Goal: Transaction & Acquisition: Purchase product/service

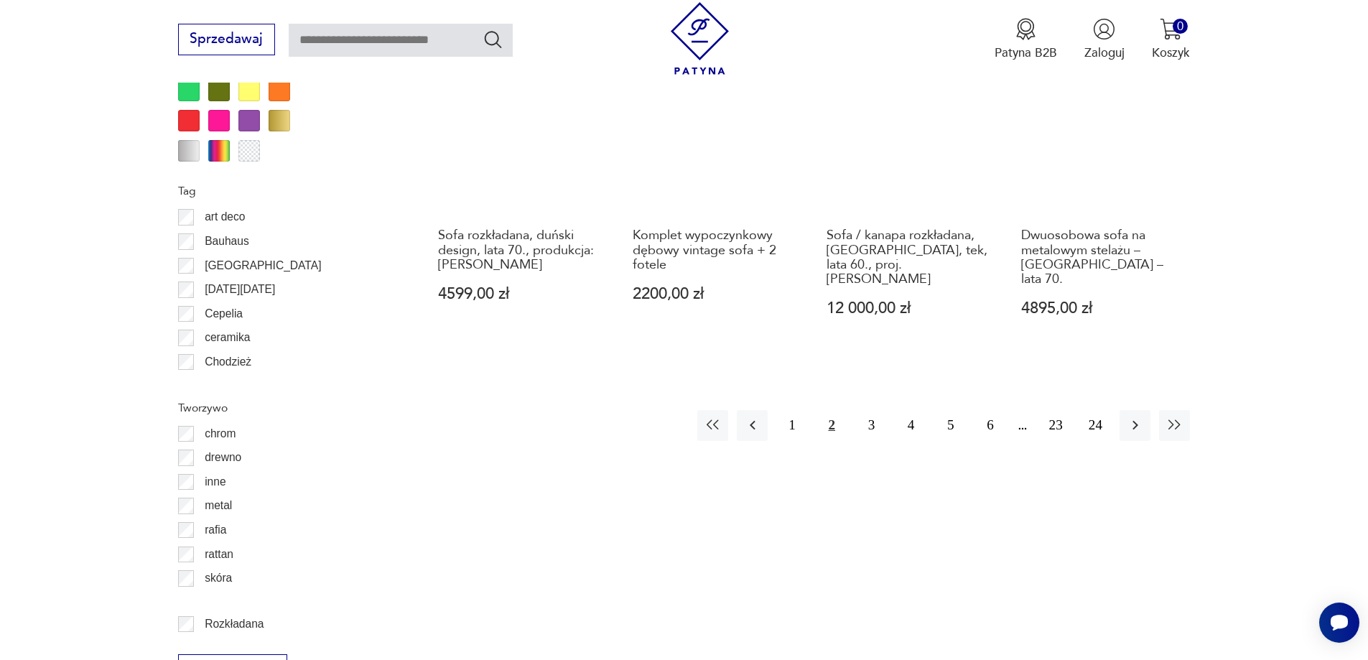
scroll to position [1699, 0]
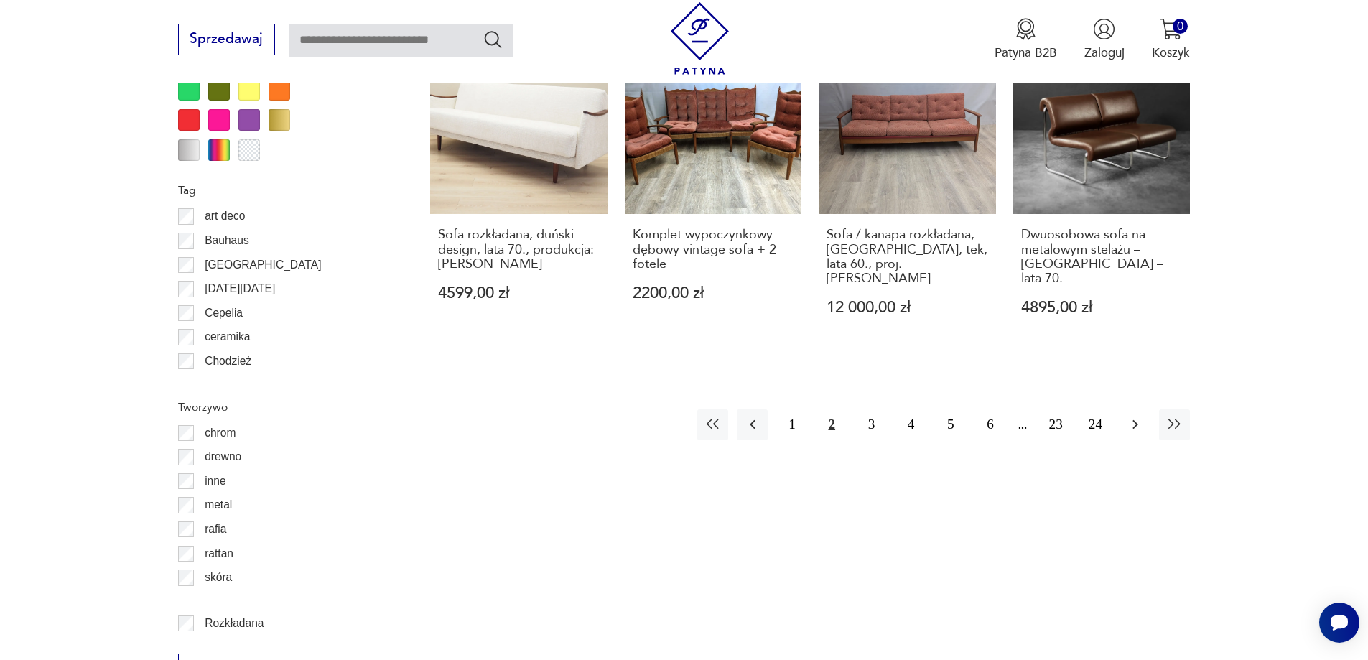
click at [1136, 416] on icon "button" at bounding box center [1135, 424] width 17 height 17
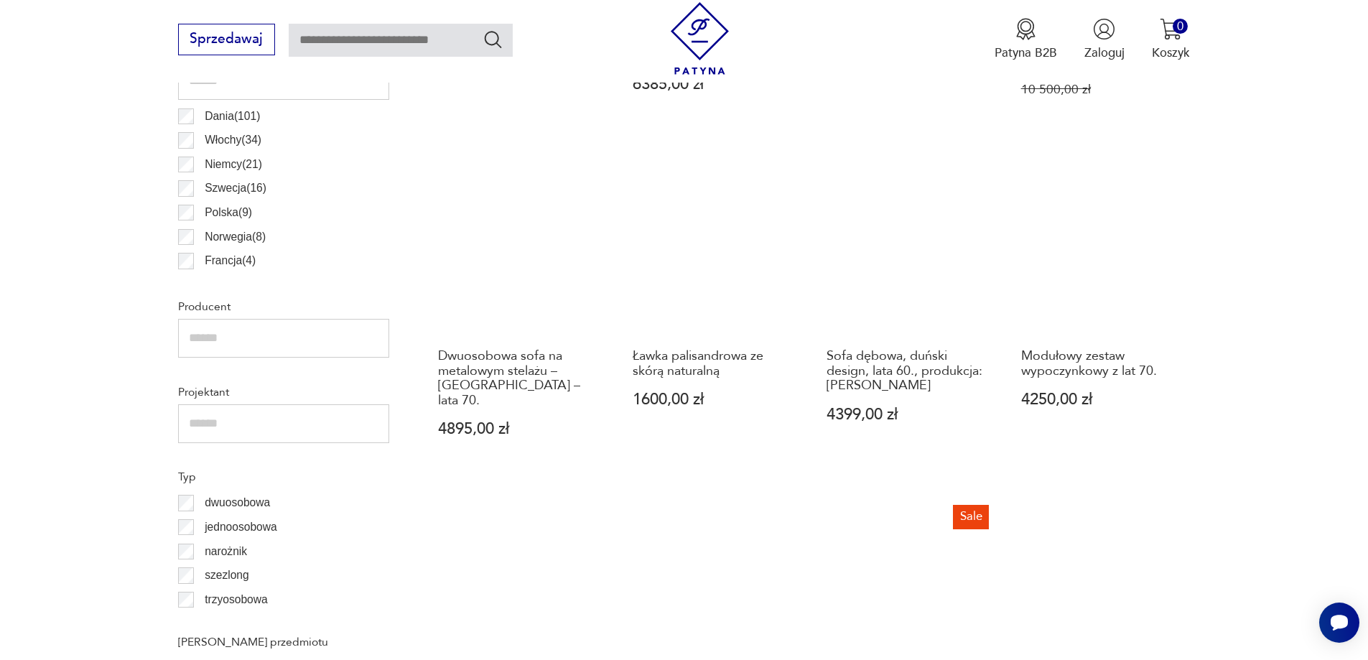
scroll to position [981, 0]
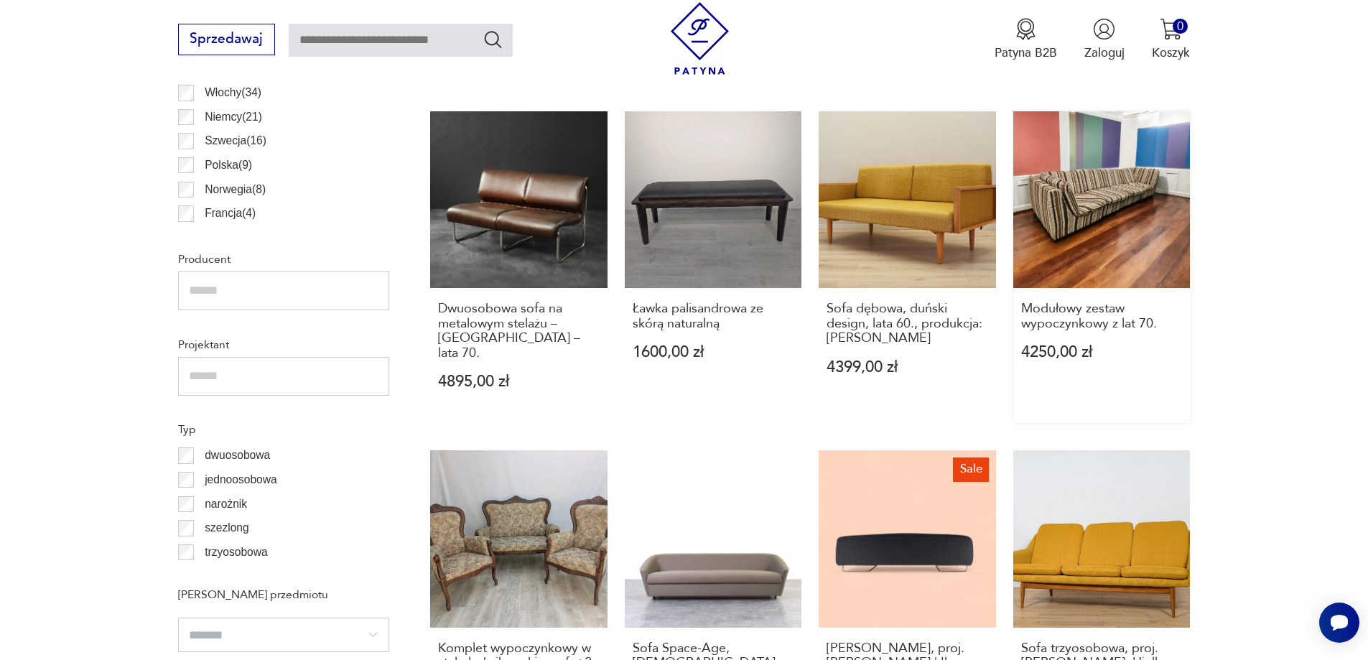
click at [1121, 203] on link "Modułowy zestaw wypoczynkowy z lat 70. 4250,00 zł" at bounding box center [1101, 267] width 177 height 312
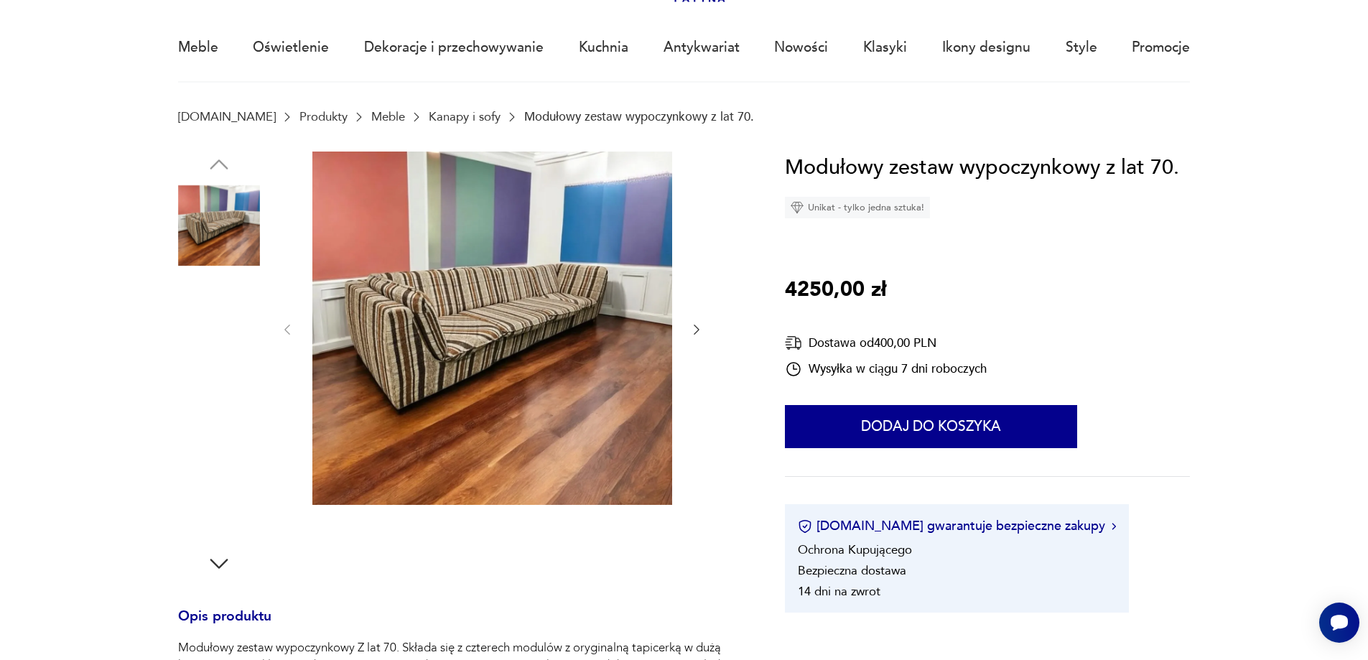
scroll to position [144, 0]
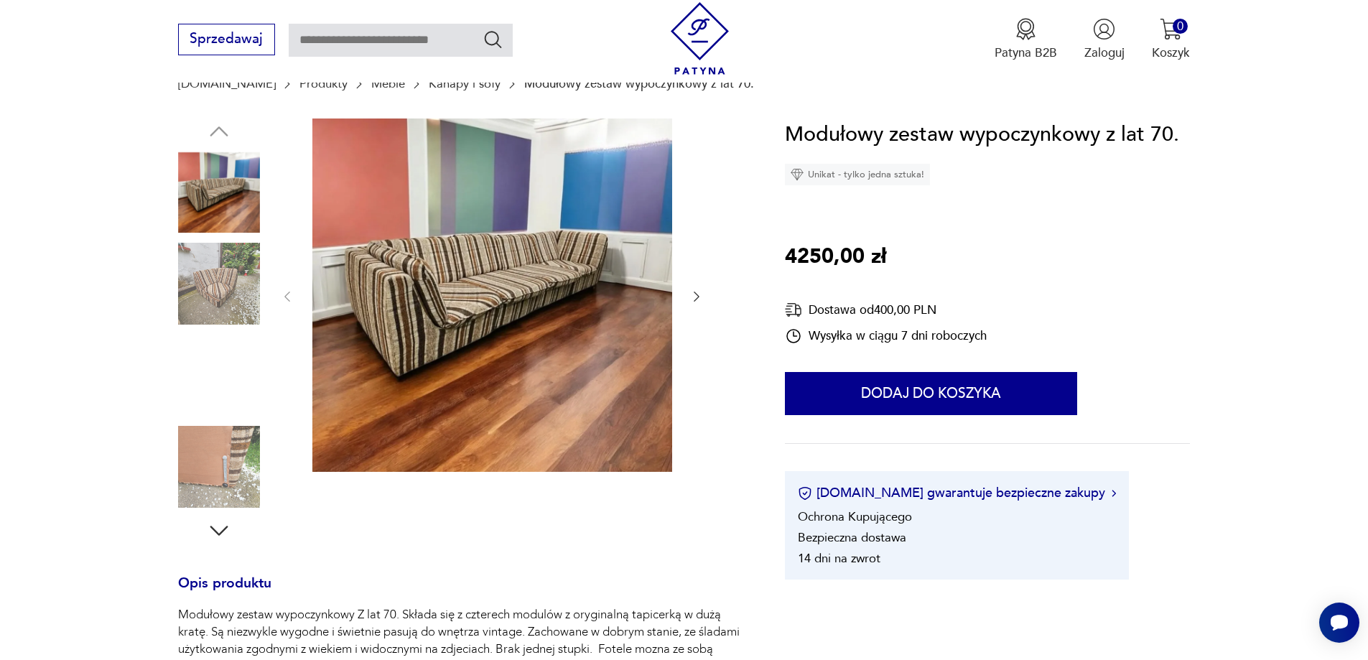
click at [222, 284] on img at bounding box center [219, 284] width 82 height 82
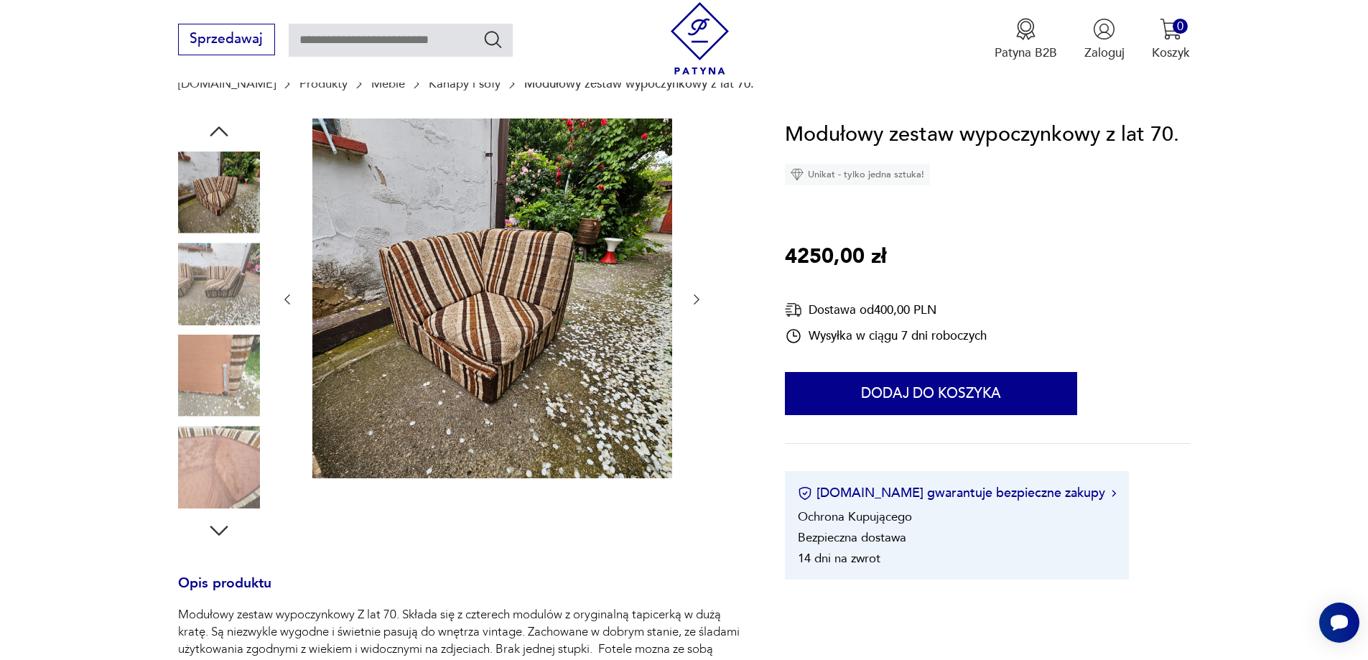
click at [235, 367] on img at bounding box center [219, 376] width 82 height 82
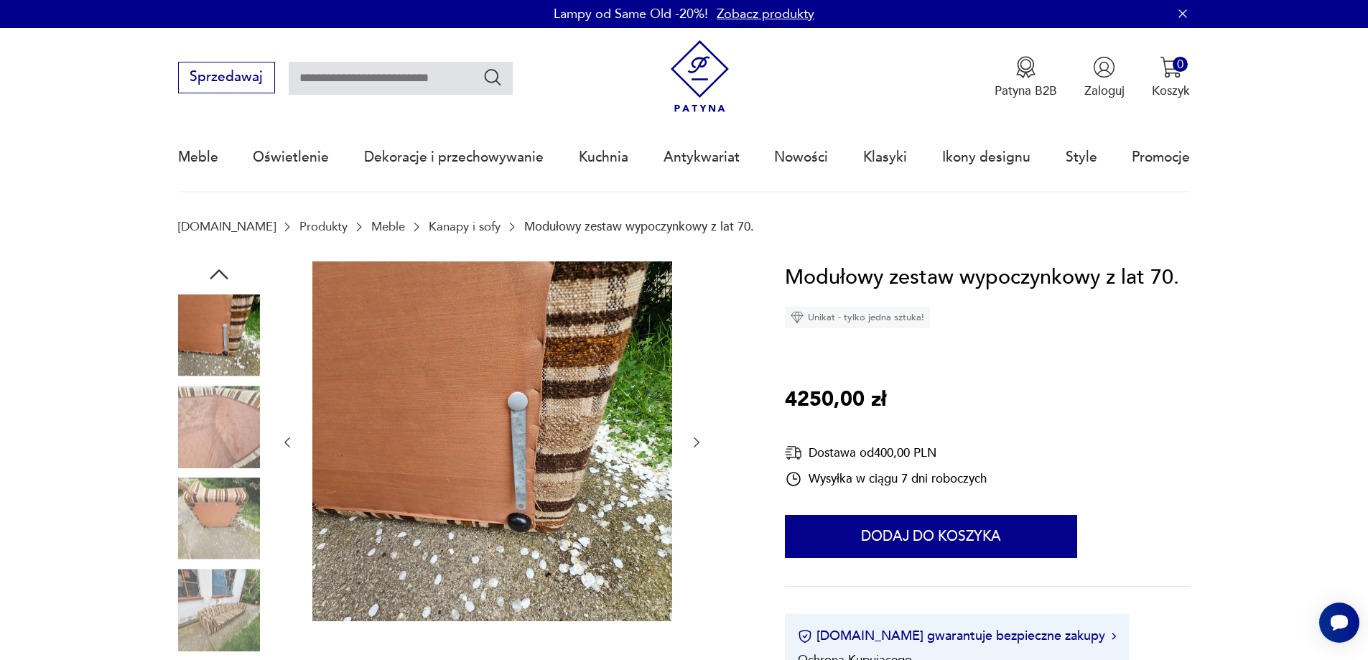
scroll to position [0, 0]
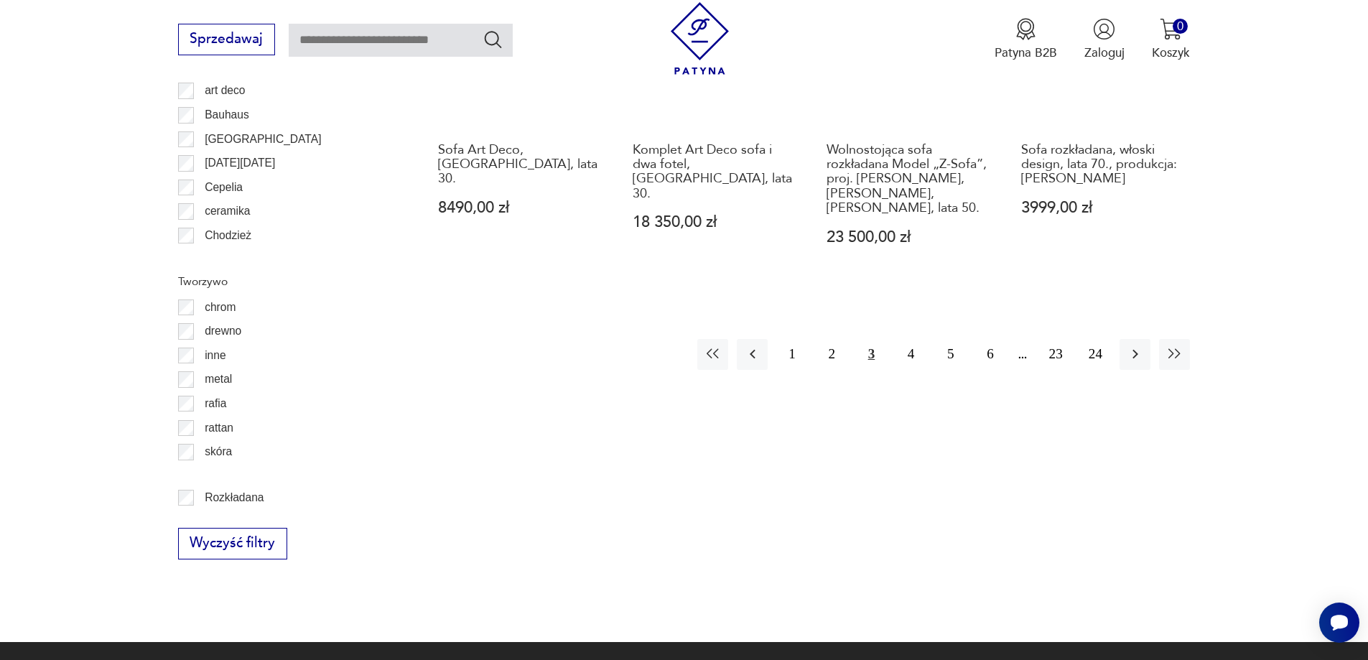
scroll to position [1843, 0]
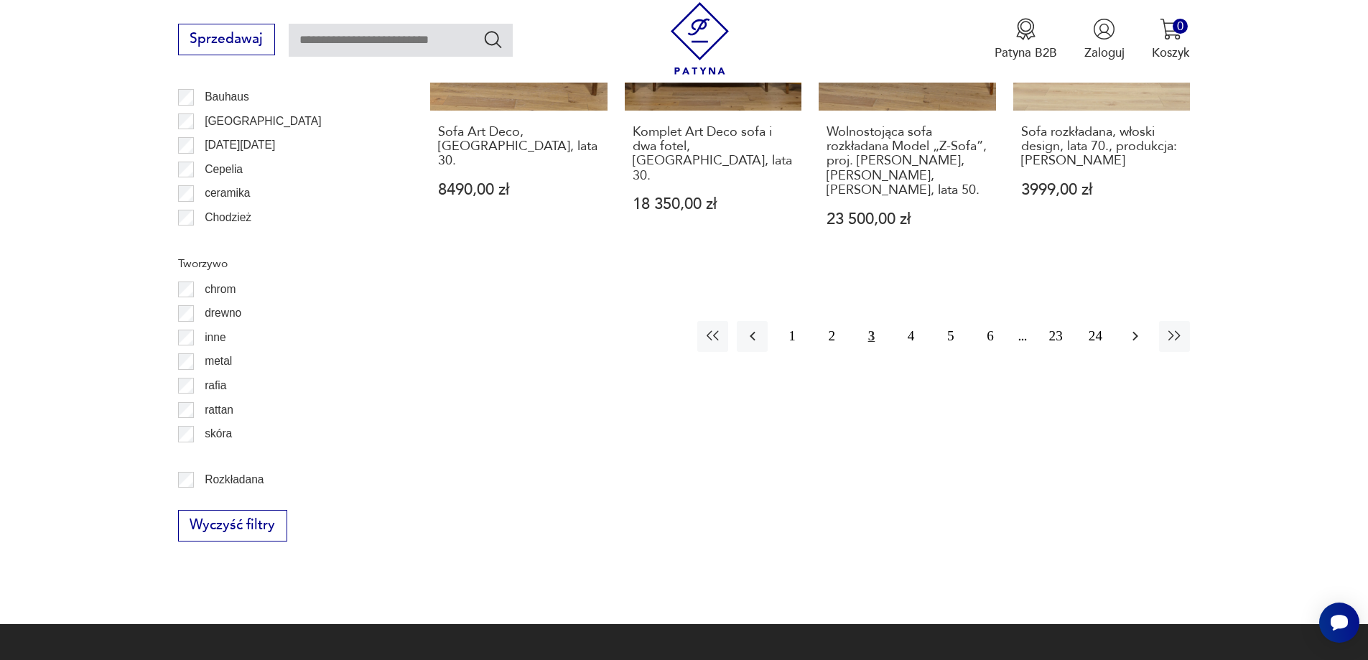
click at [1135, 327] on icon "button" at bounding box center [1135, 335] width 17 height 17
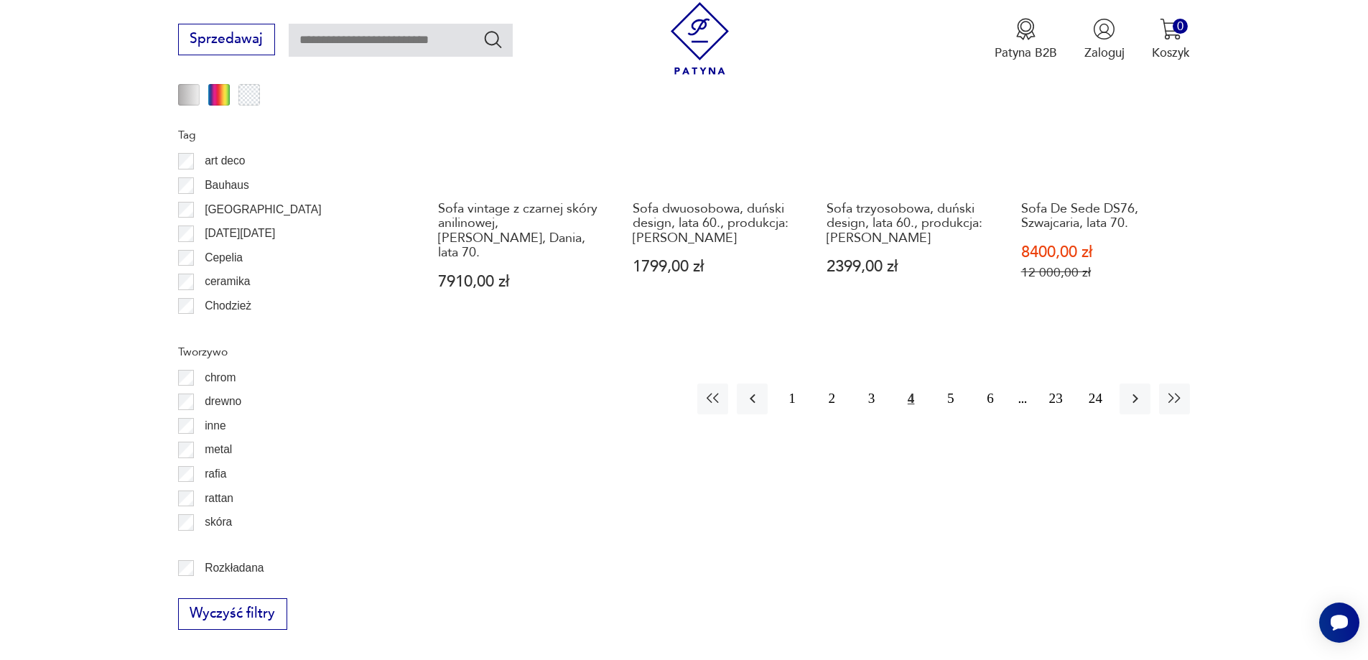
scroll to position [1771, 0]
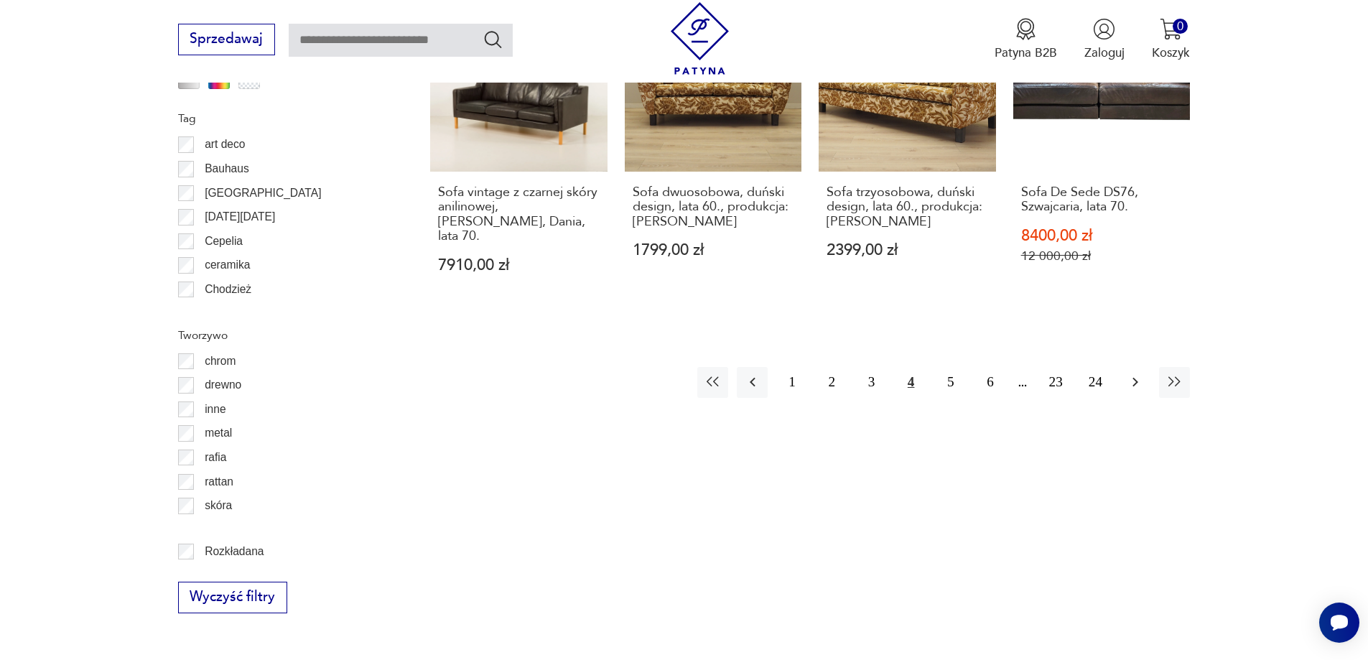
click at [1132, 373] on icon "button" at bounding box center [1135, 381] width 17 height 17
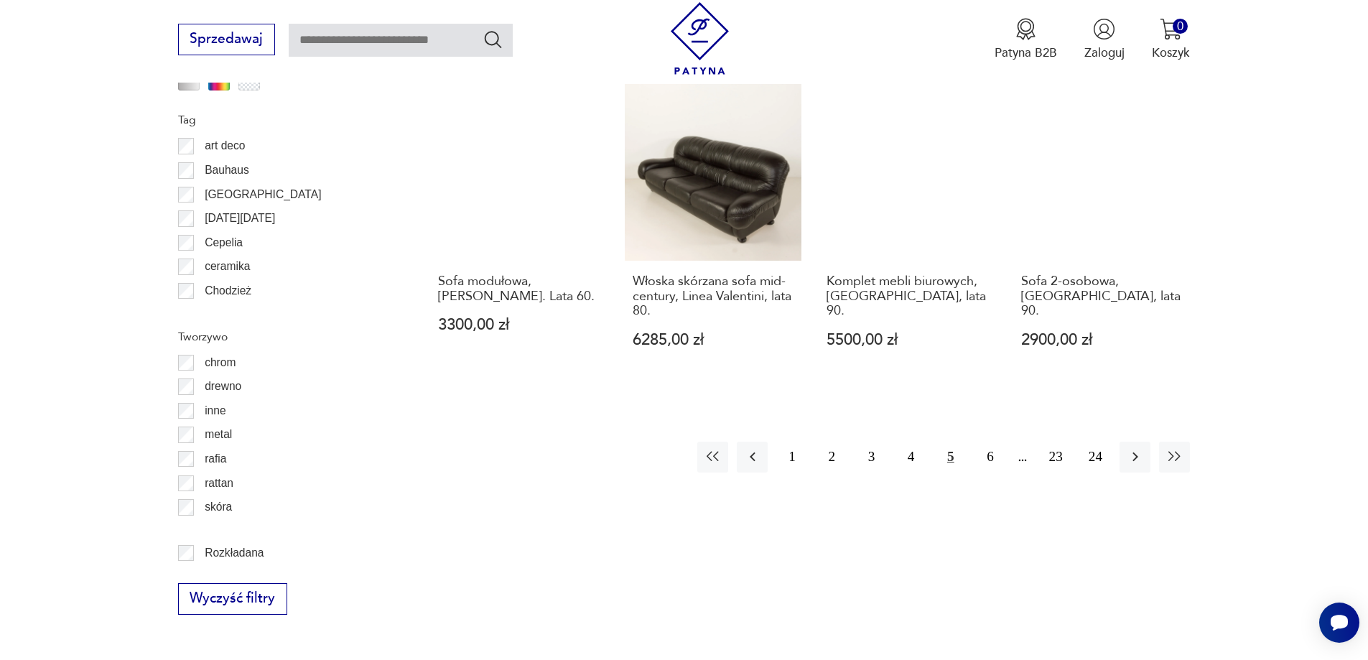
scroll to position [1771, 0]
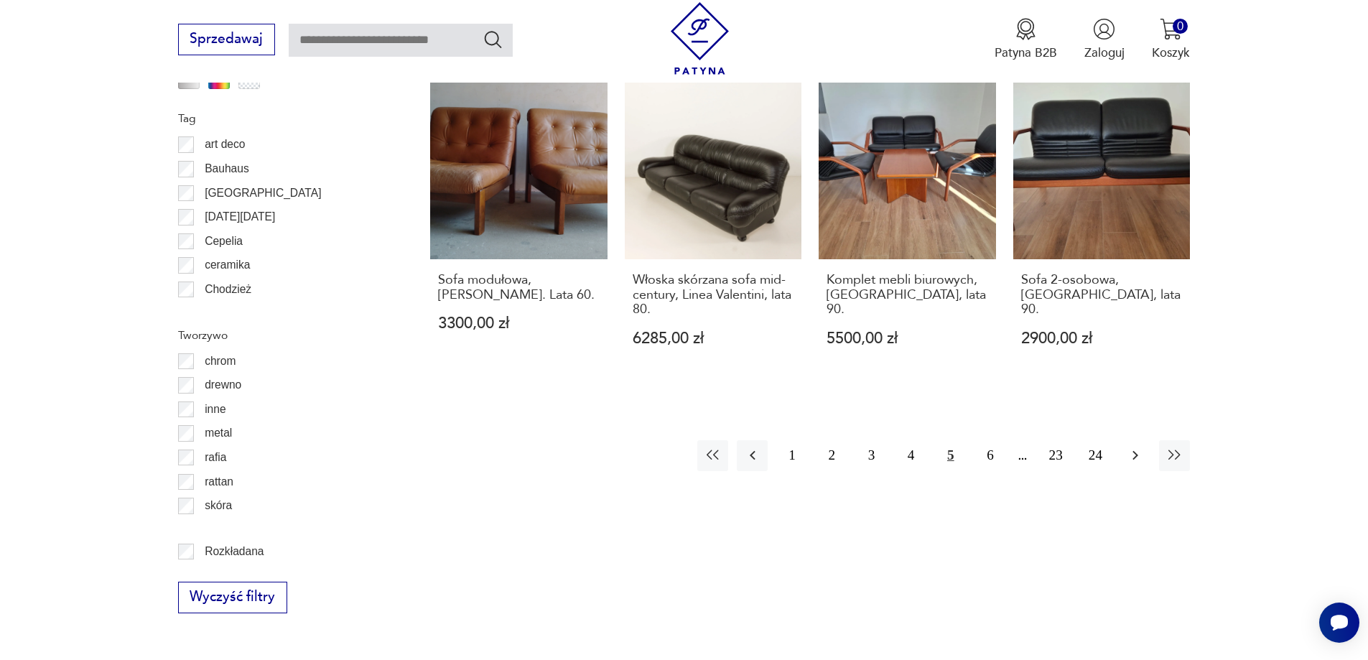
click at [1130, 447] on icon "button" at bounding box center [1135, 455] width 17 height 17
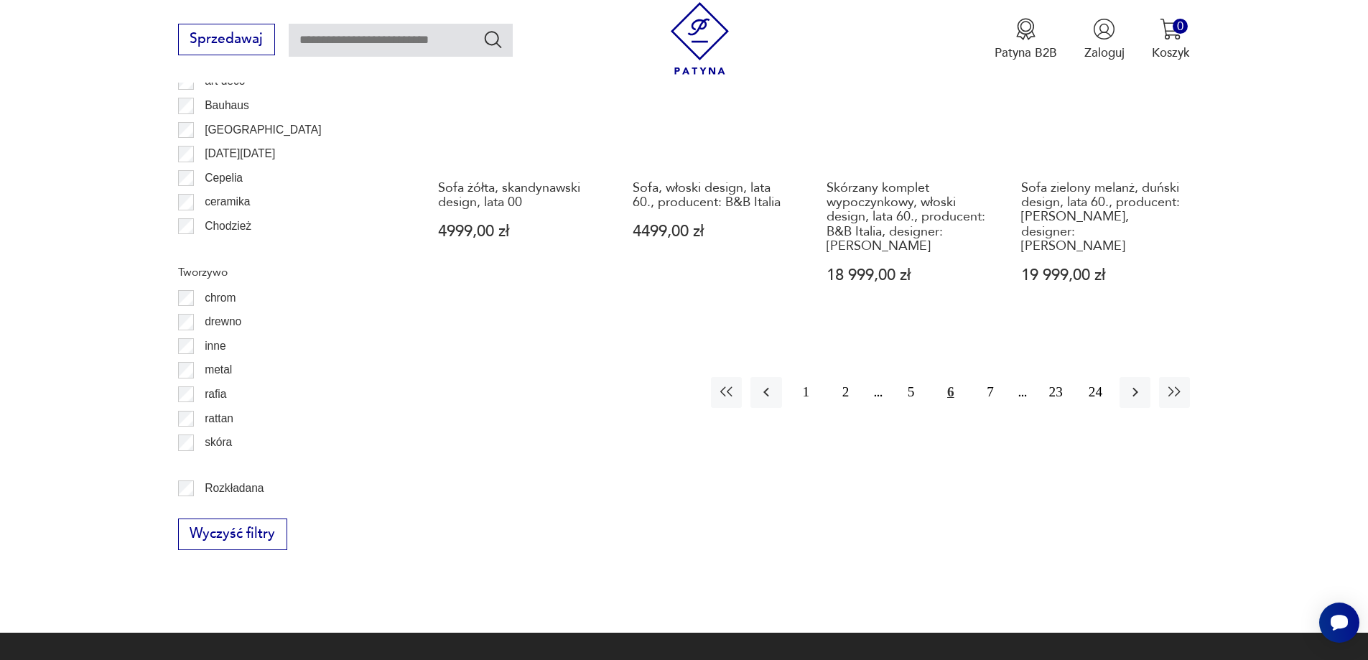
scroll to position [1843, 0]
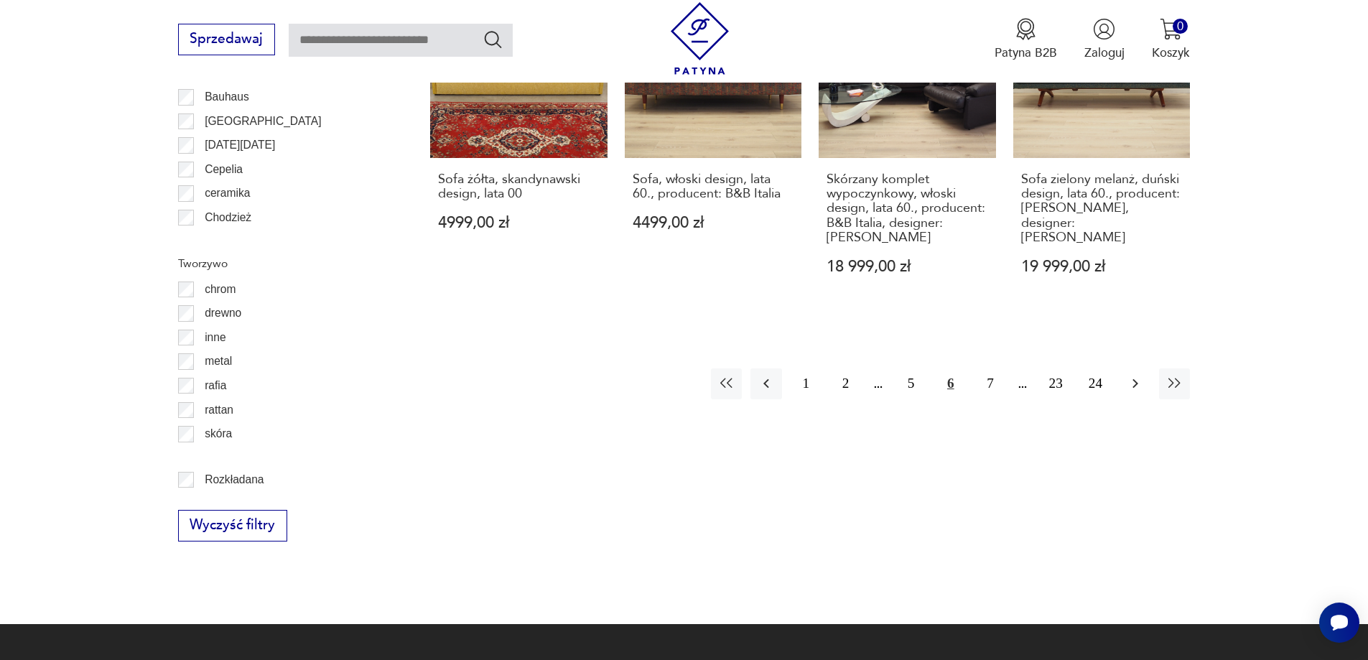
click at [1133, 375] on icon "button" at bounding box center [1135, 383] width 17 height 17
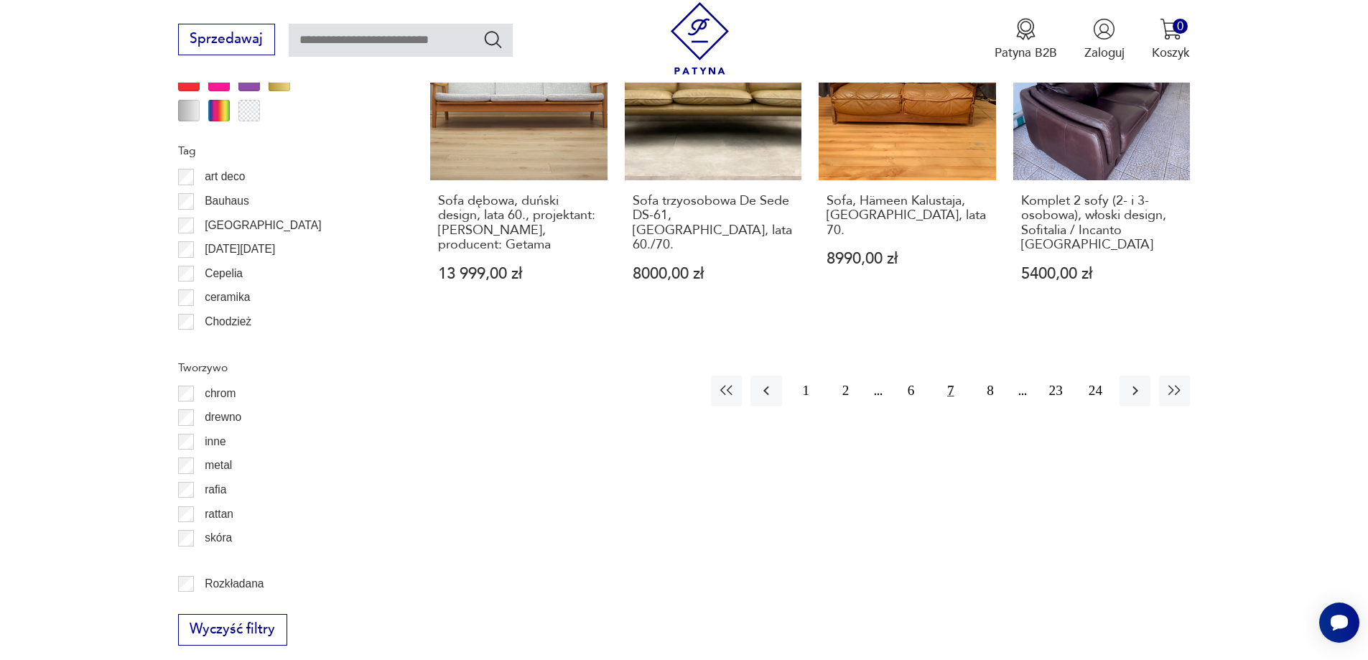
scroll to position [1771, 0]
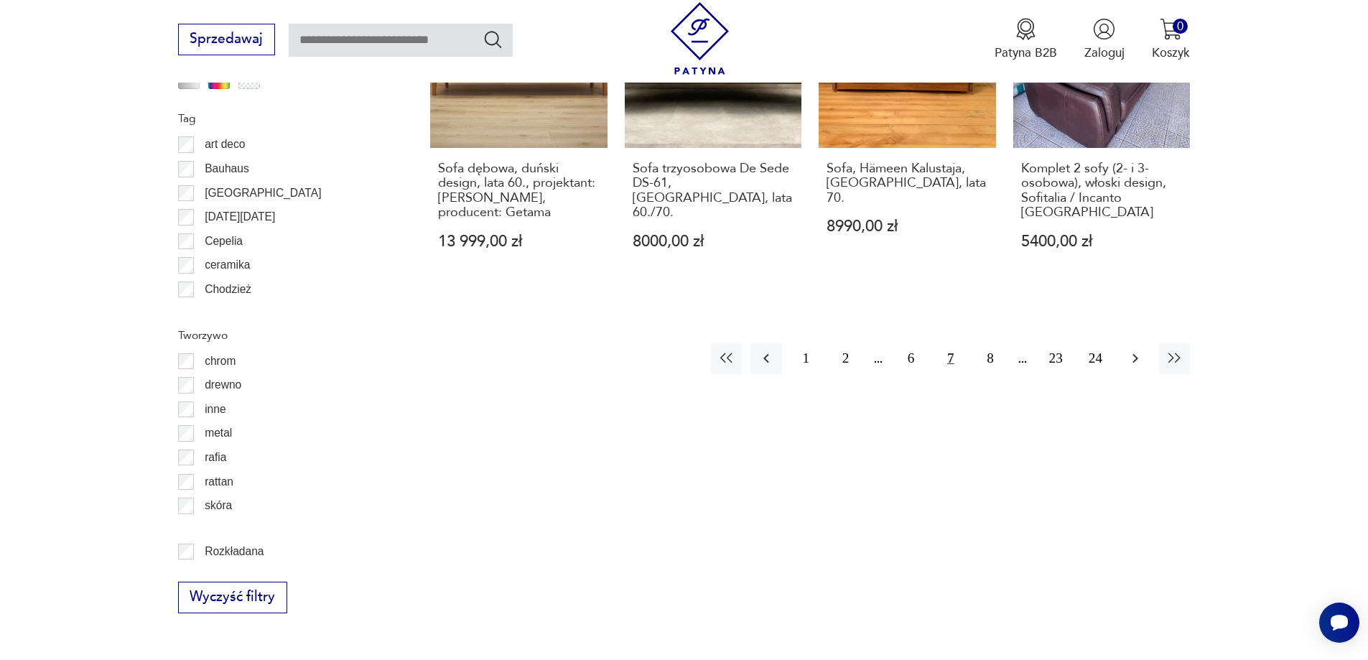
click at [1136, 354] on icon "button" at bounding box center [1135, 358] width 6 height 9
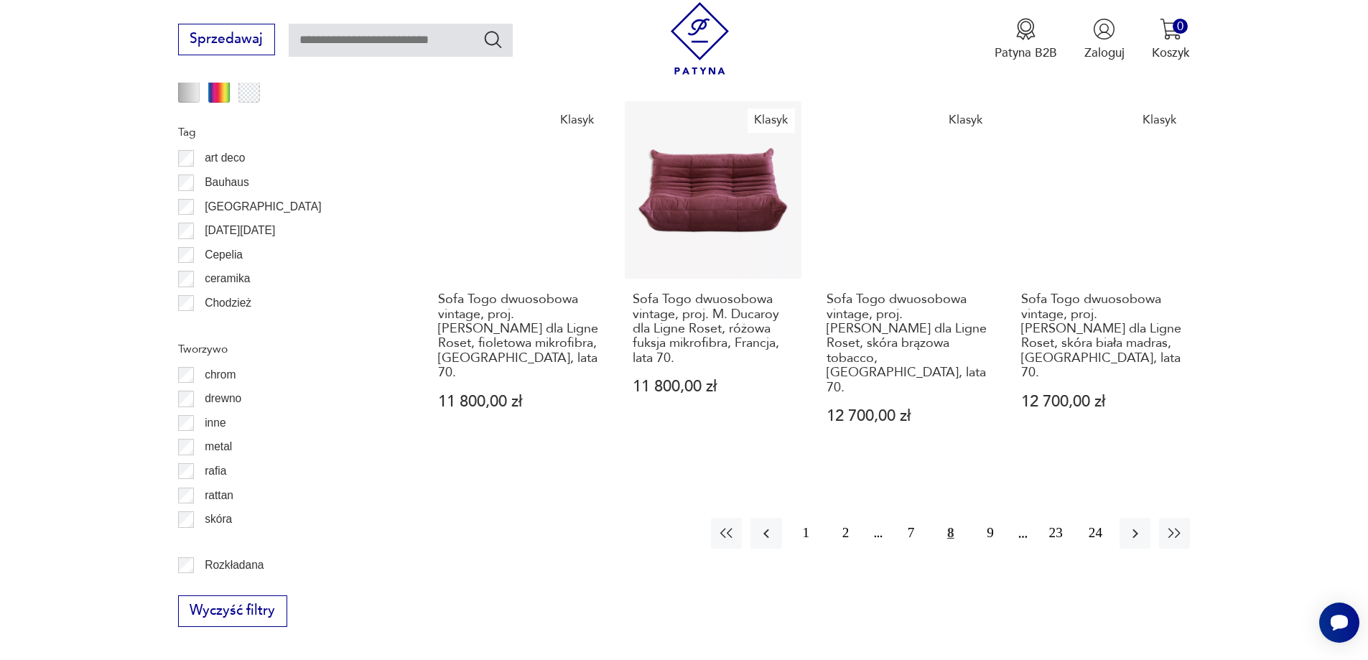
scroll to position [1771, 0]
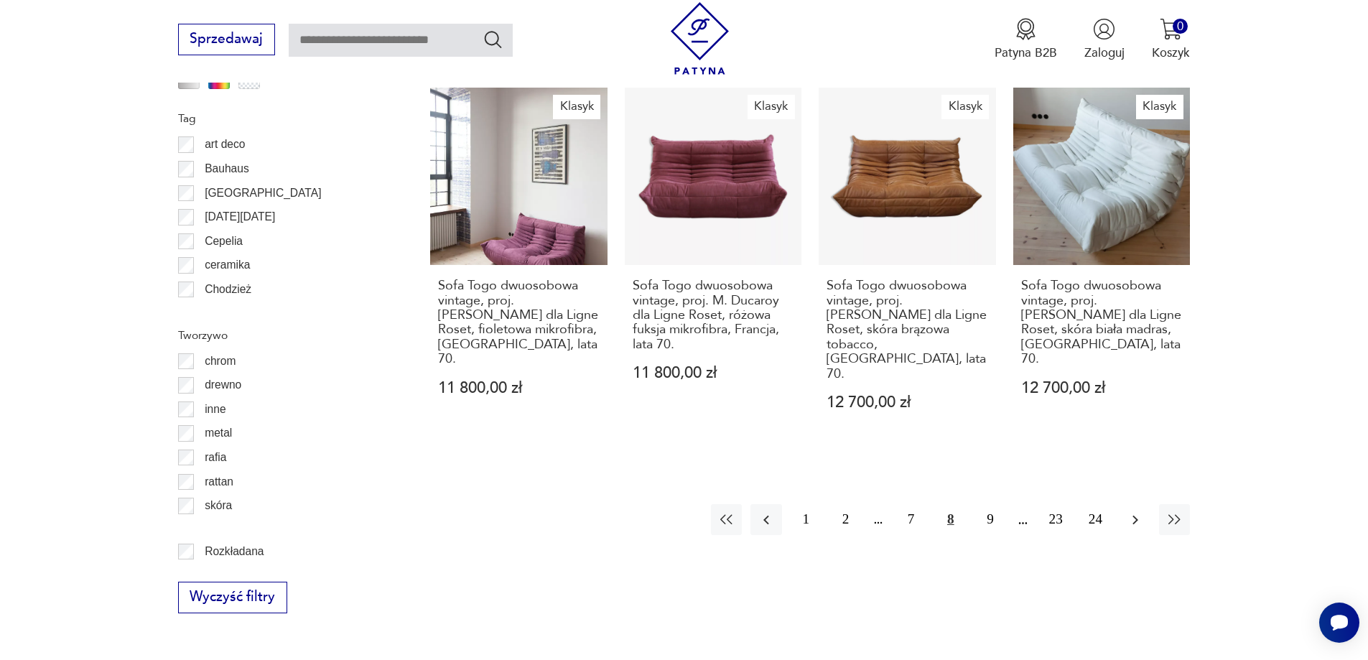
click at [1134, 515] on icon "button" at bounding box center [1135, 519] width 6 height 9
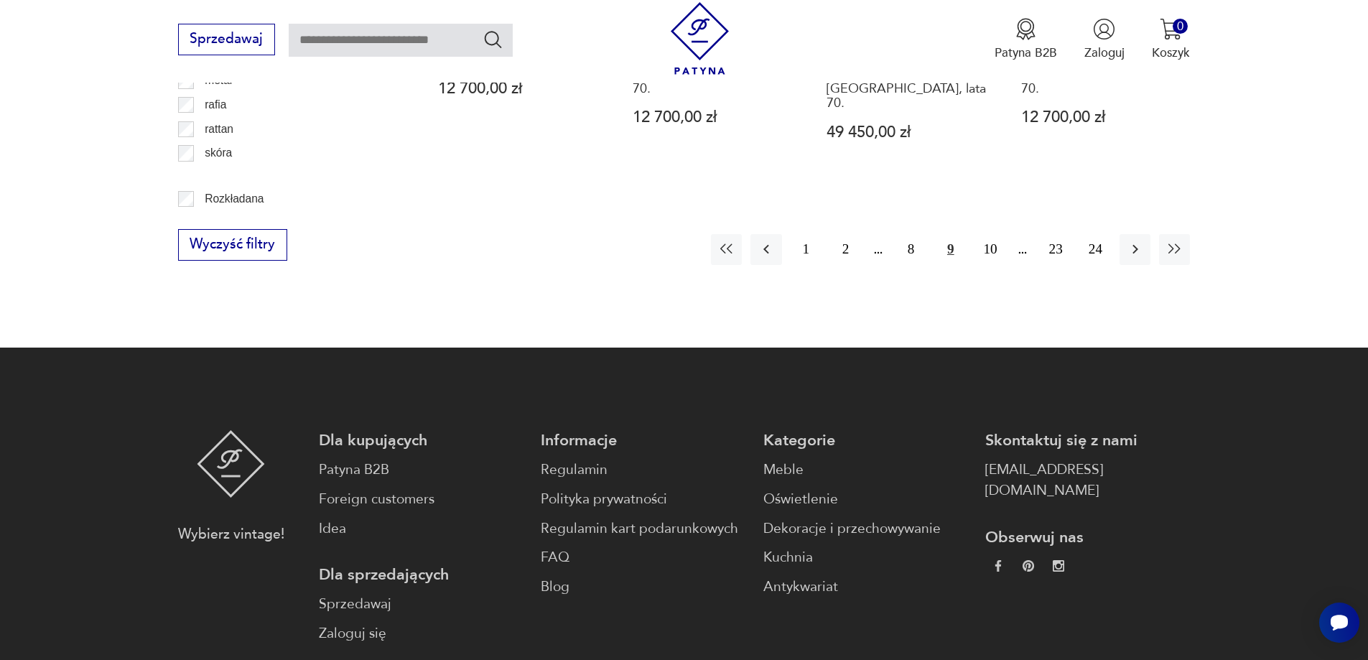
scroll to position [2130, 0]
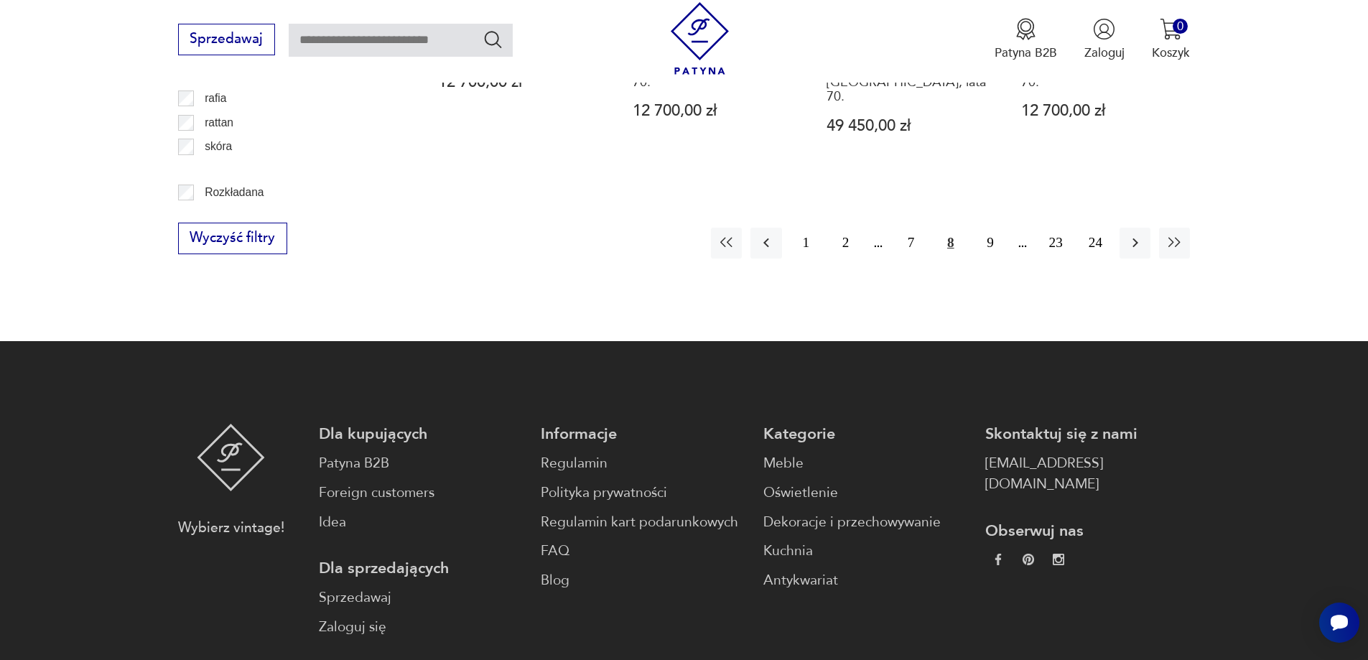
scroll to position [1771, 0]
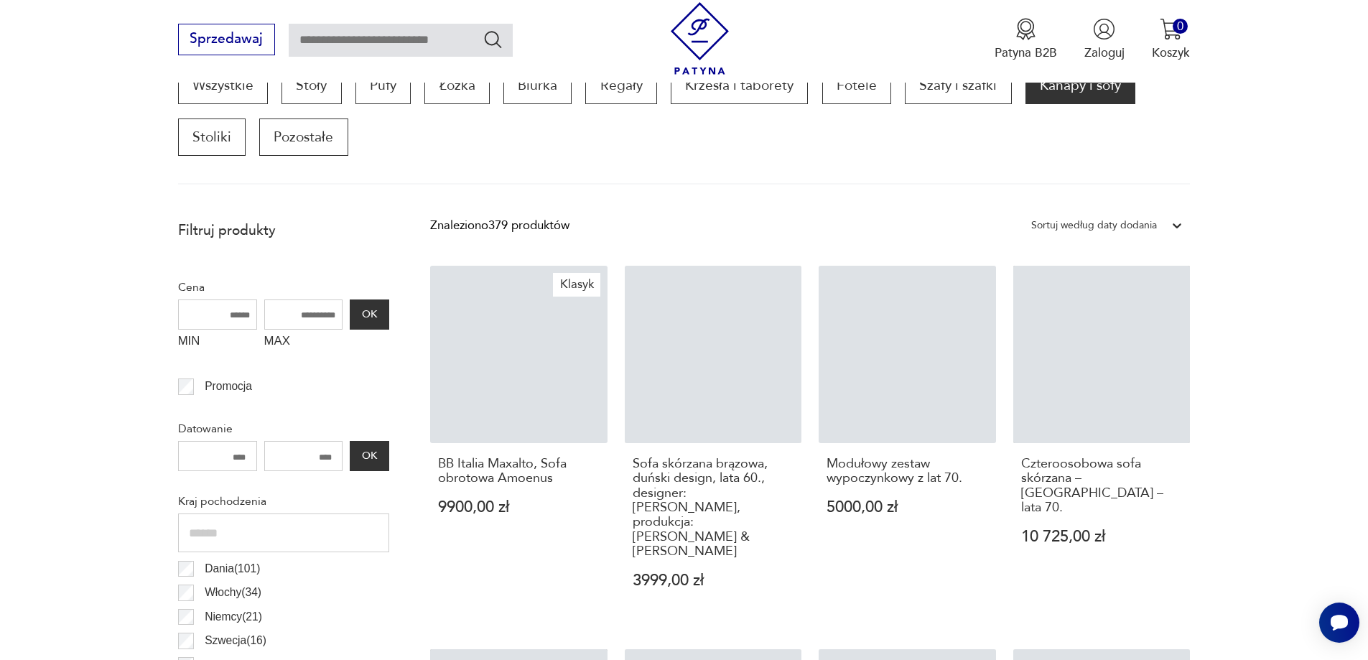
scroll to position [1771, 0]
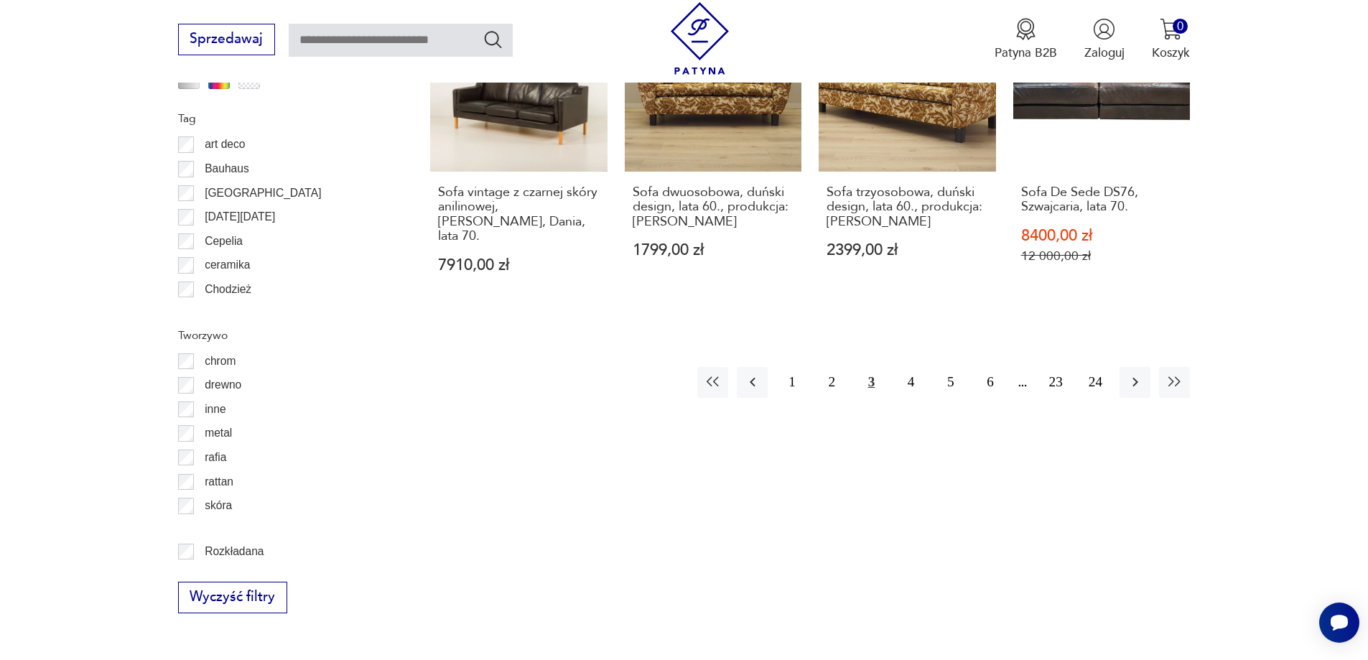
scroll to position [1843, 0]
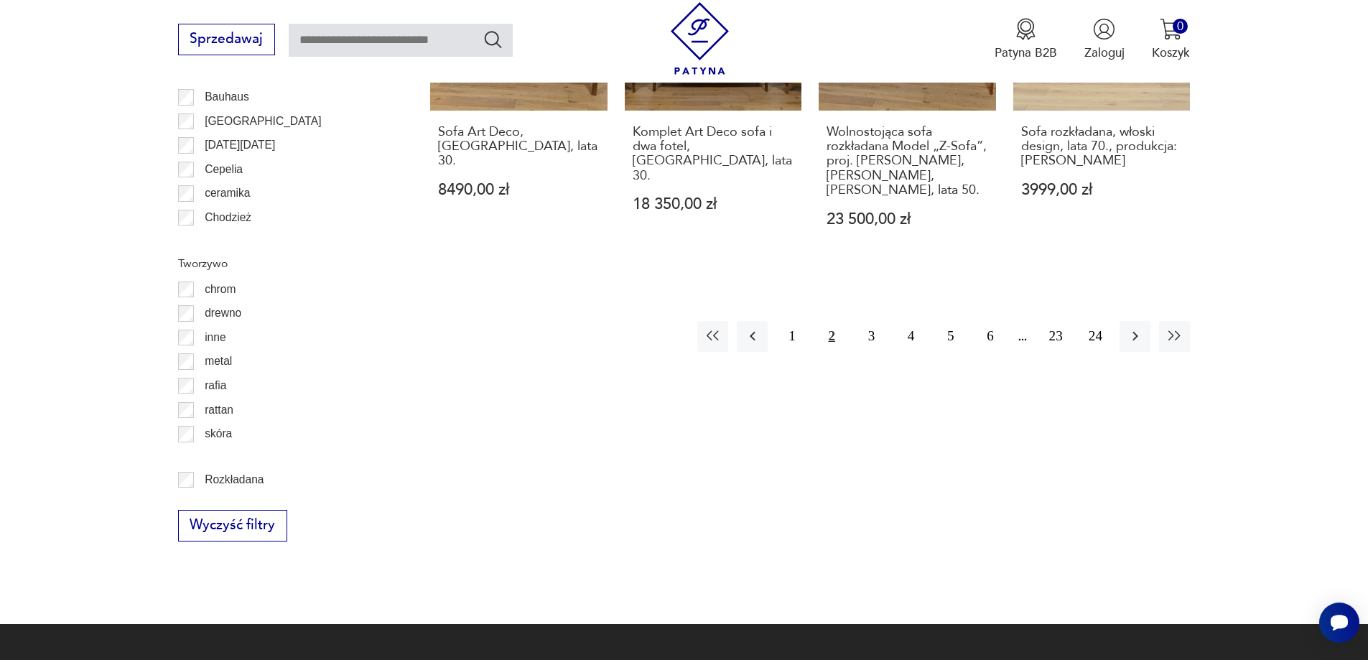
scroll to position [1699, 0]
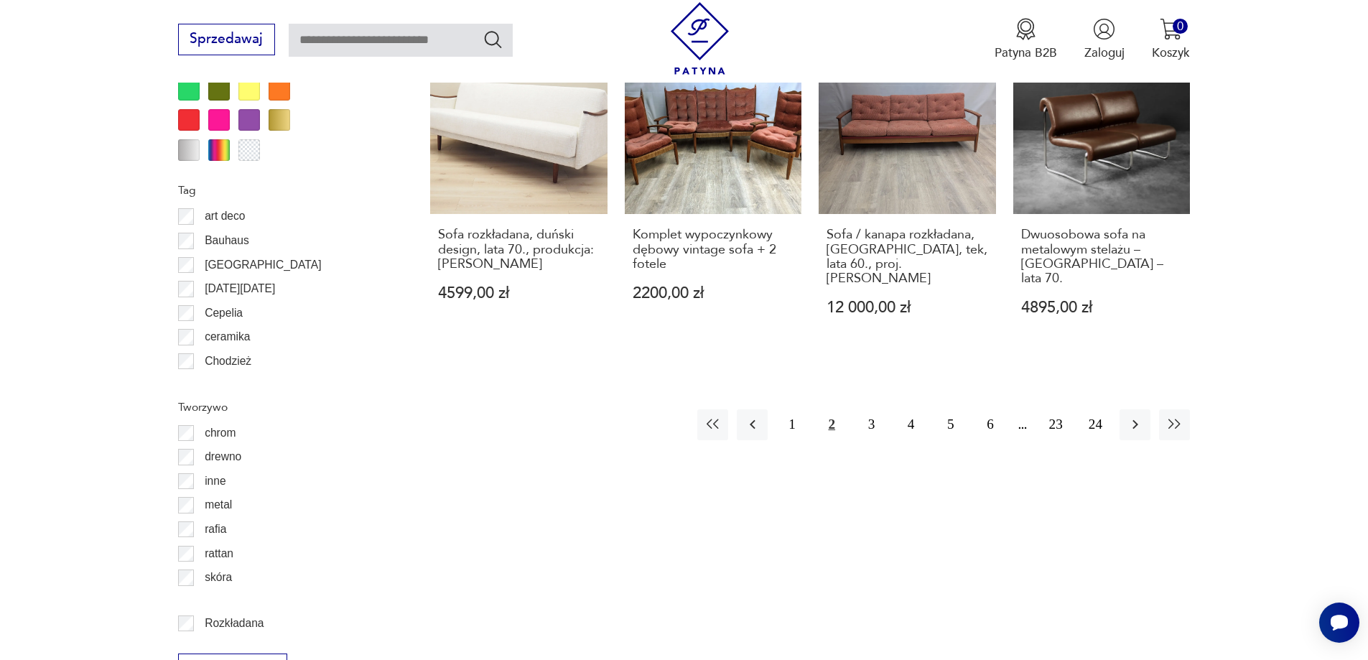
scroll to position [1769, 0]
